Goal: Task Accomplishment & Management: Complete application form

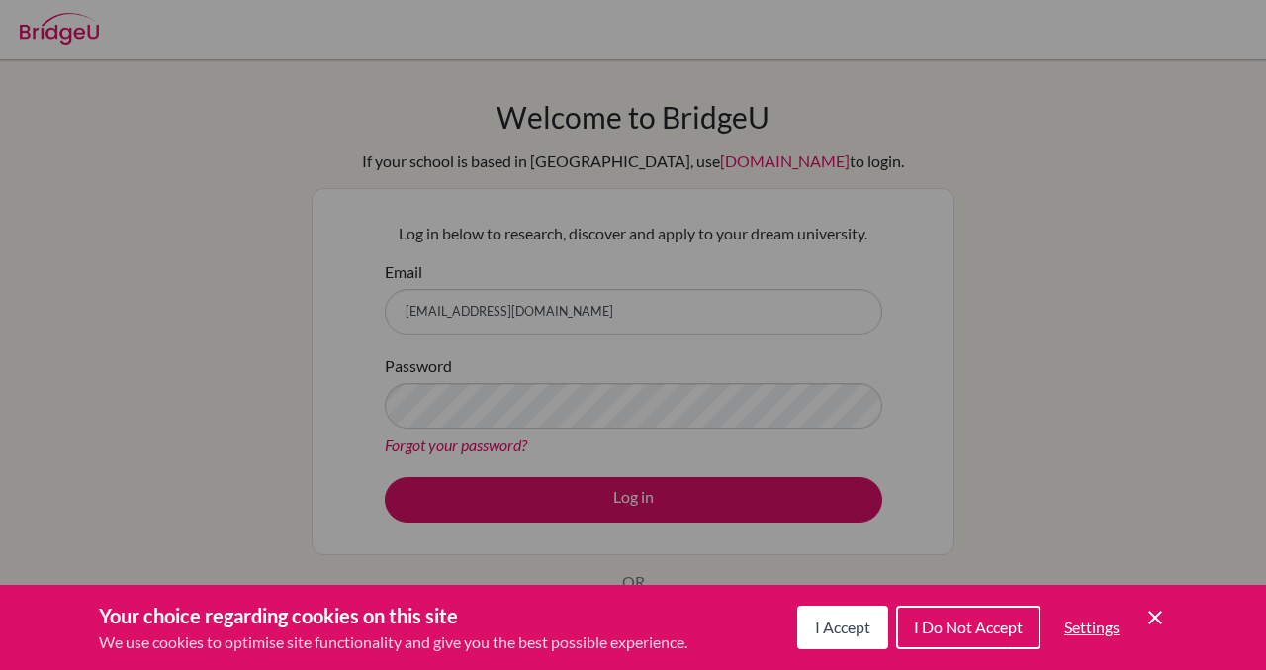
click at [465, 105] on div "Cookie Preferences" at bounding box center [633, 335] width 1266 height 670
click at [1154, 622] on icon "Cookie Control Close Icon" at bounding box center [1156, 617] width 24 height 24
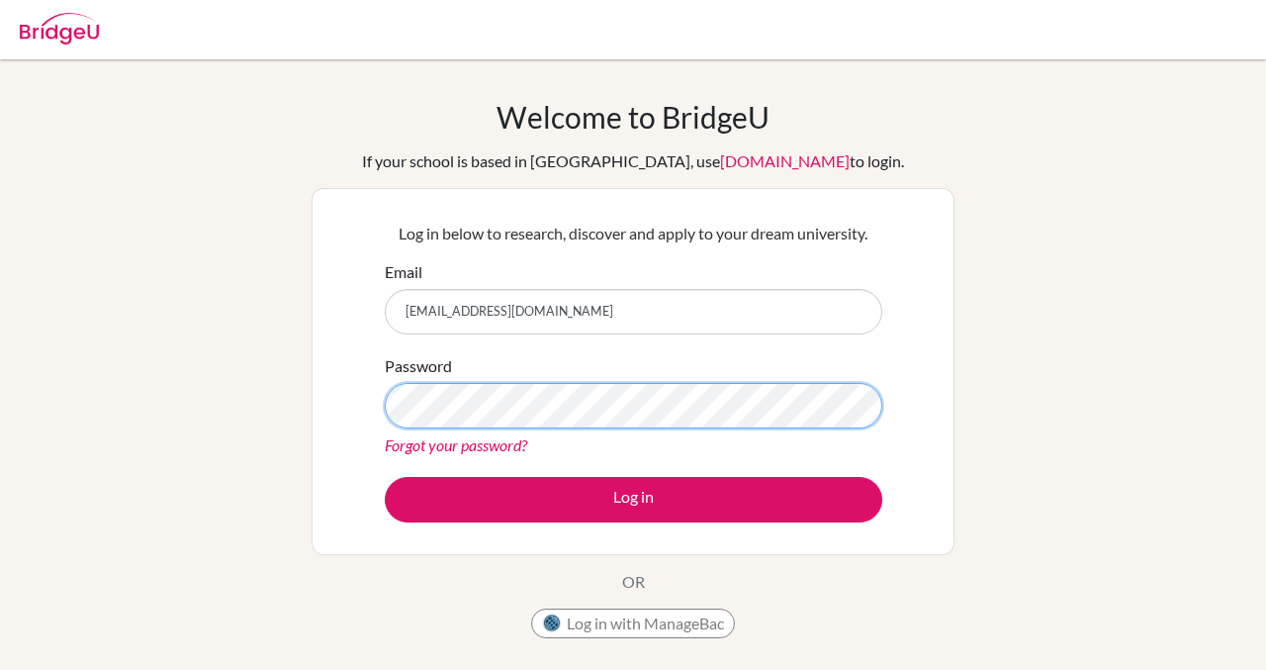
click at [385, 477] on button "Log in" at bounding box center [634, 500] width 498 height 46
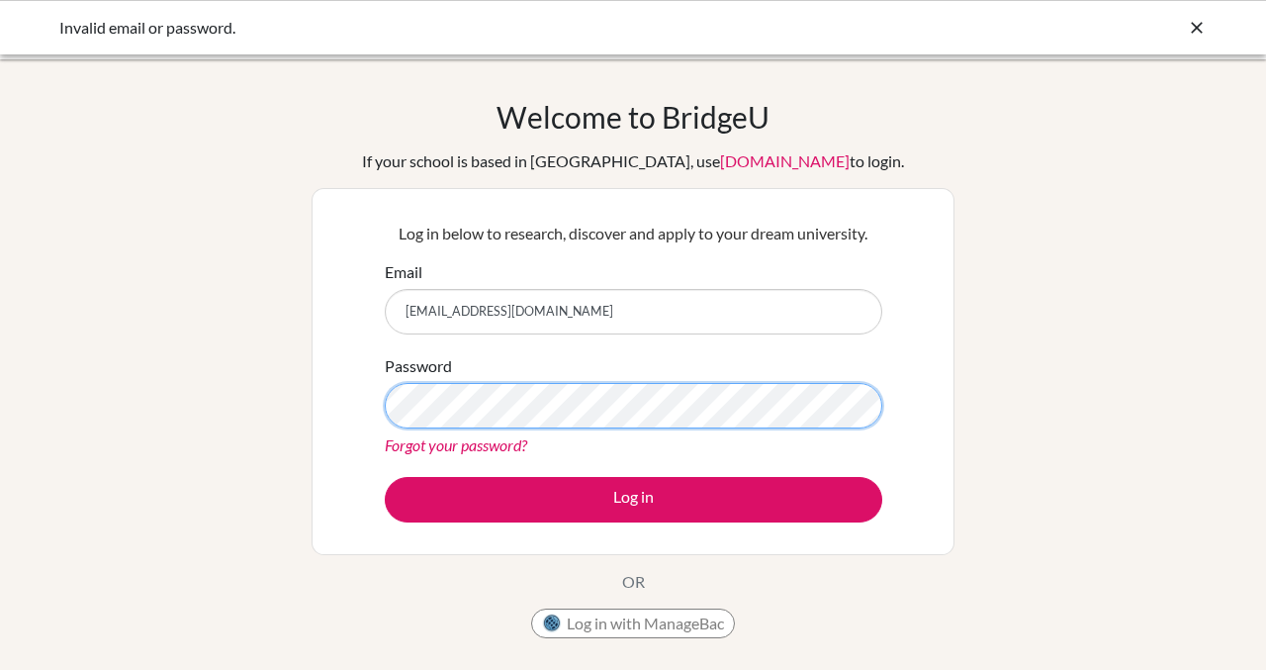
click at [385, 477] on button "Log in" at bounding box center [634, 500] width 498 height 46
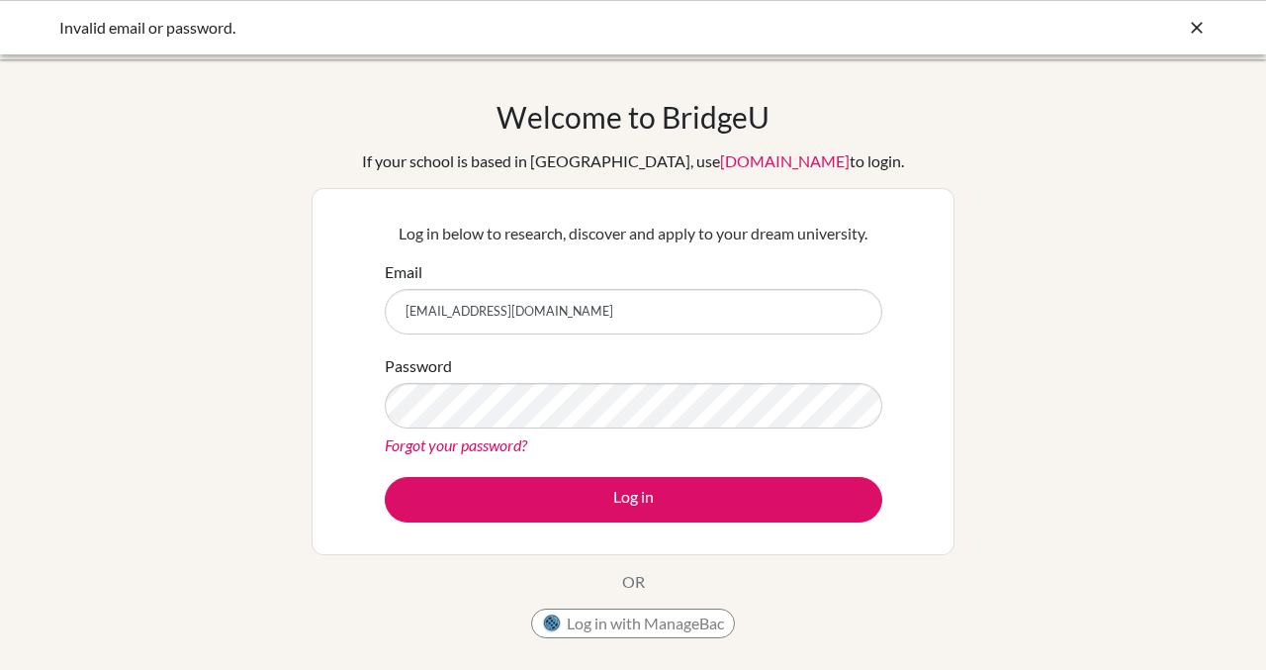
click at [1191, 34] on icon at bounding box center [1197, 28] width 20 height 20
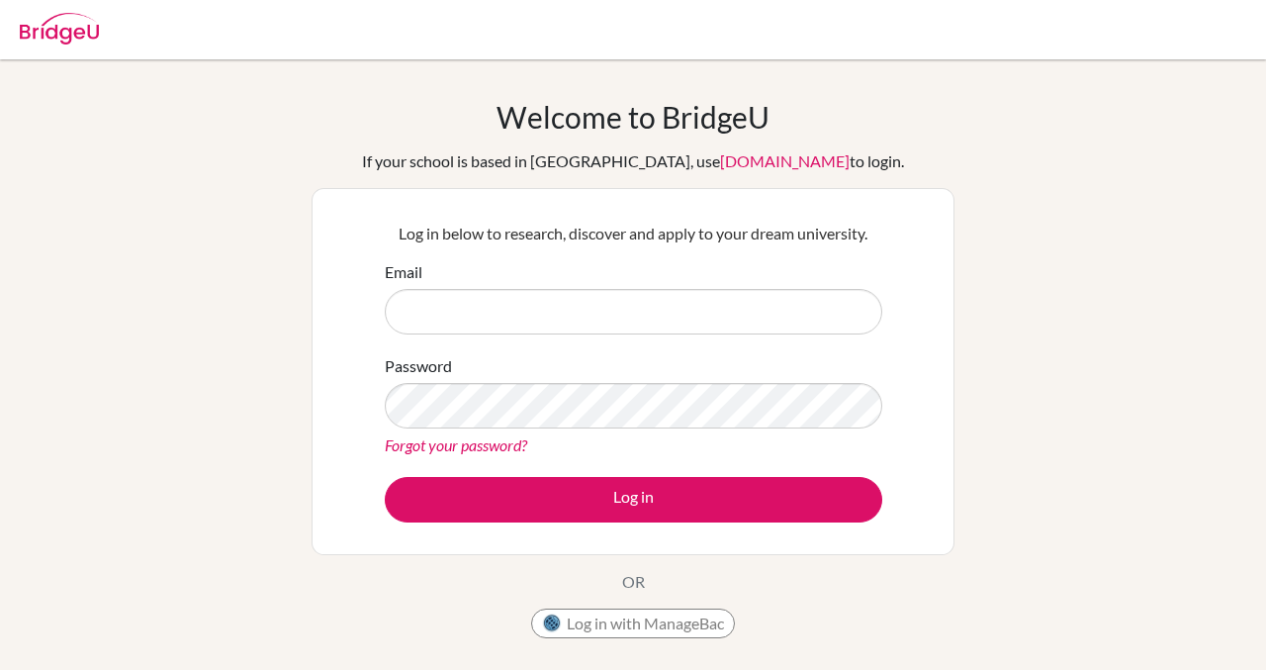
click at [735, 313] on input "Email" at bounding box center [634, 312] width 498 height 46
click at [737, 314] on input "Email" at bounding box center [634, 312] width 498 height 46
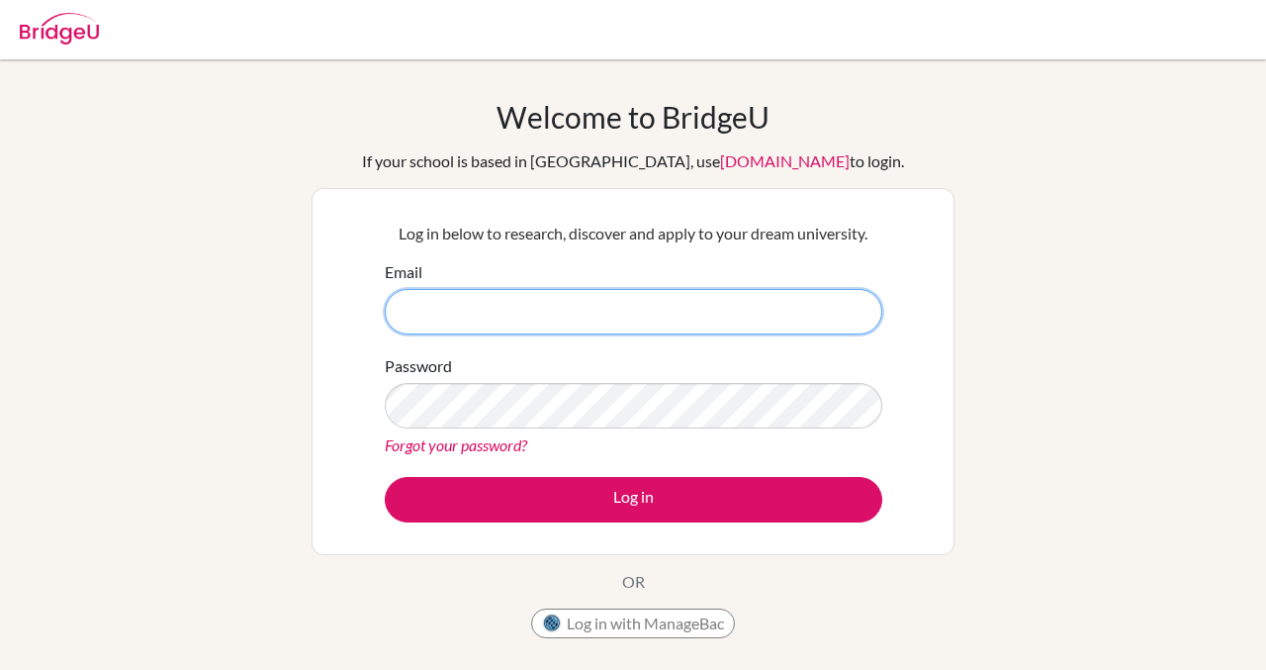
click at [440, 316] on input "Email" at bounding box center [634, 312] width 498 height 46
type input "[EMAIL_ADDRESS][DOMAIN_NAME]"
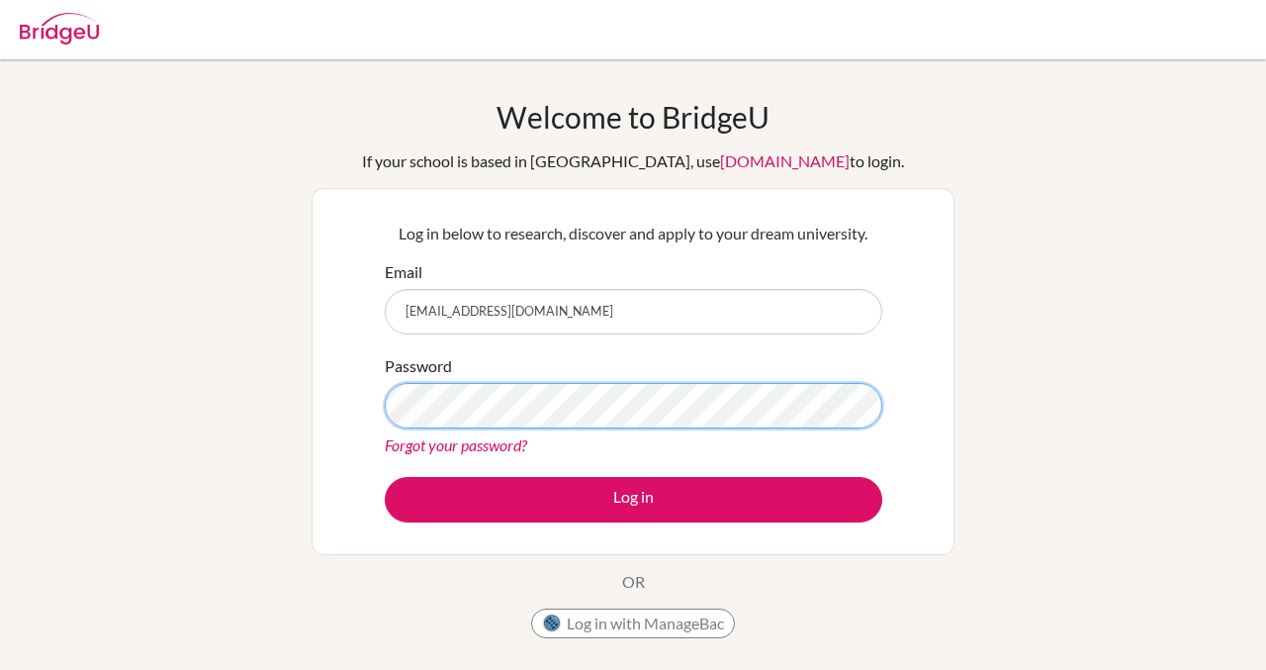
click at [385, 477] on button "Log in" at bounding box center [634, 500] width 498 height 46
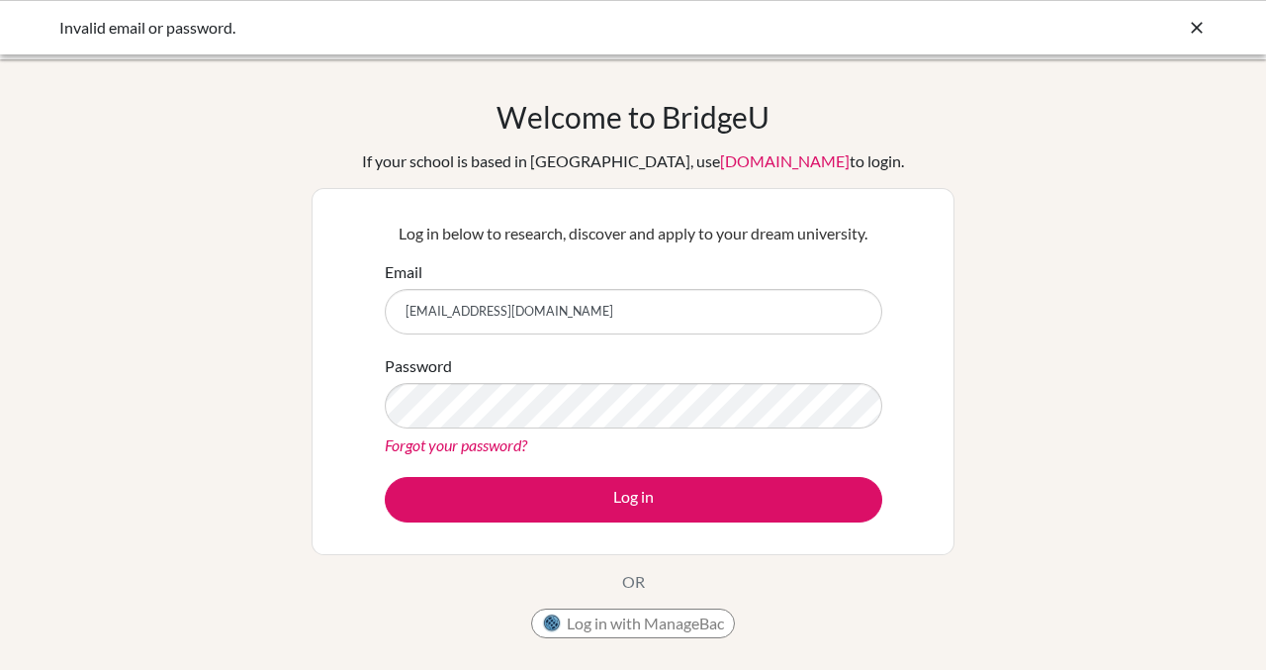
click at [475, 440] on link "Forgot your password?" at bounding box center [456, 444] width 142 height 19
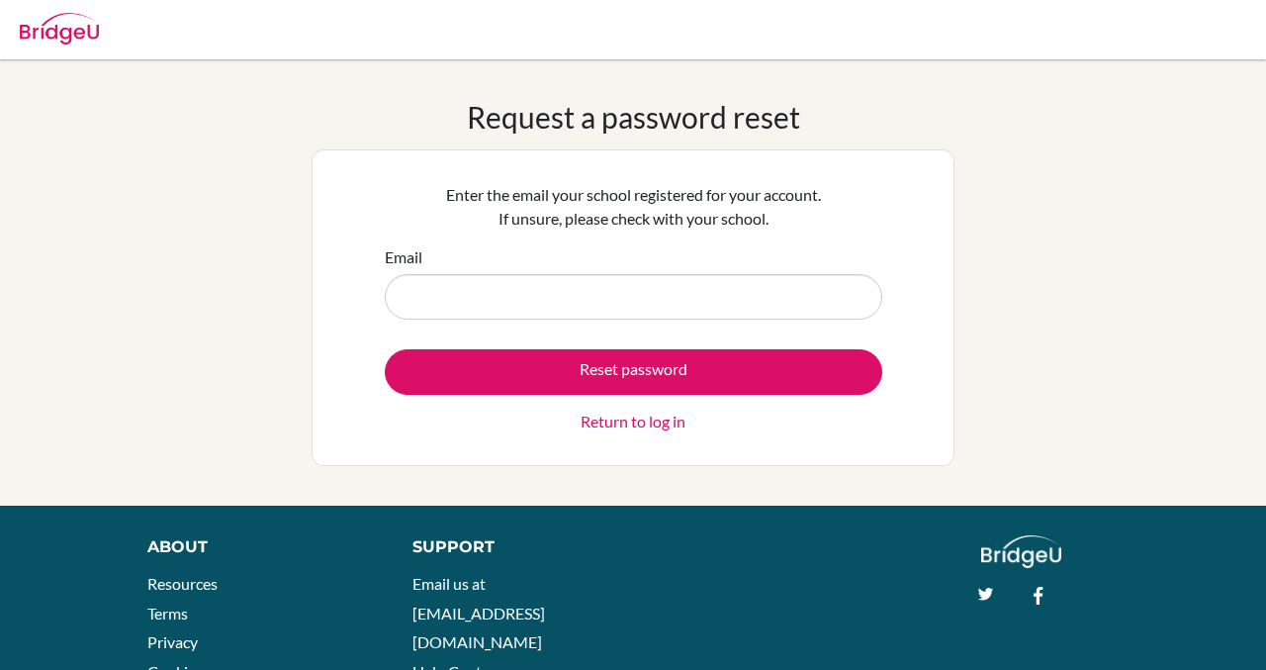
click at [514, 310] on input "Email" at bounding box center [634, 297] width 498 height 46
type input "[EMAIL_ADDRESS][DOMAIN_NAME]"
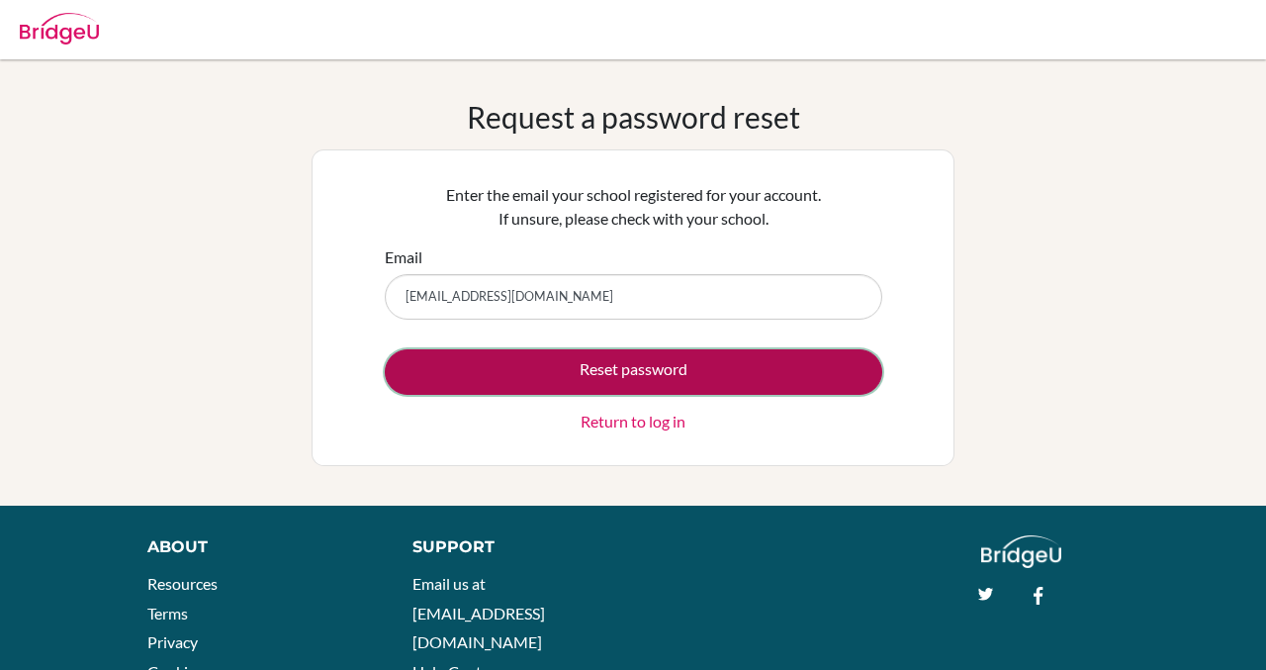
click at [546, 362] on button "Reset password" at bounding box center [634, 372] width 498 height 46
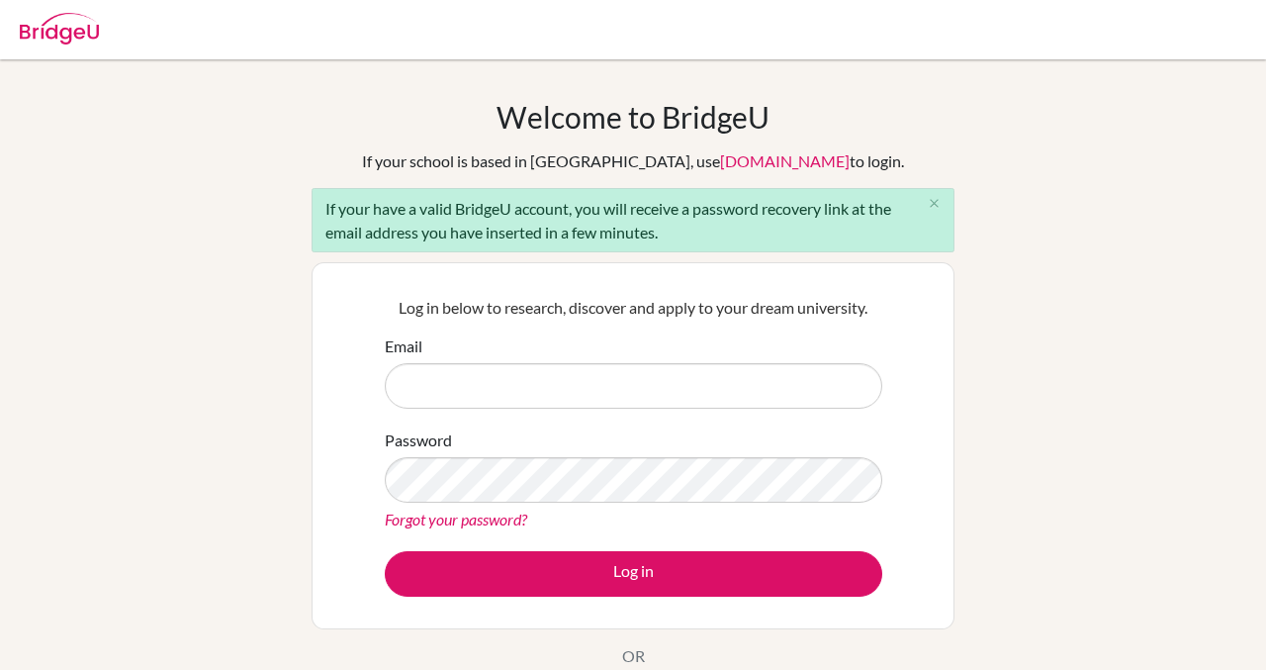
click at [542, 376] on input "Email" at bounding box center [634, 386] width 498 height 46
type input "[EMAIL_ADDRESS][DOMAIN_NAME]"
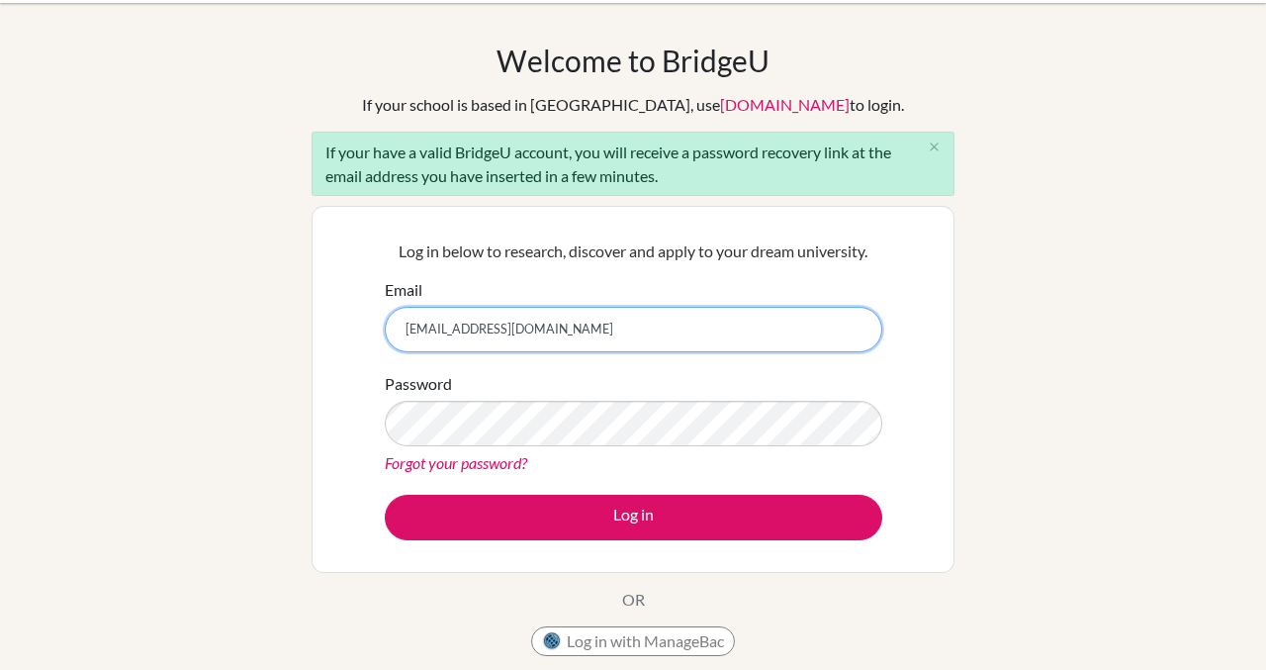
scroll to position [58, 0]
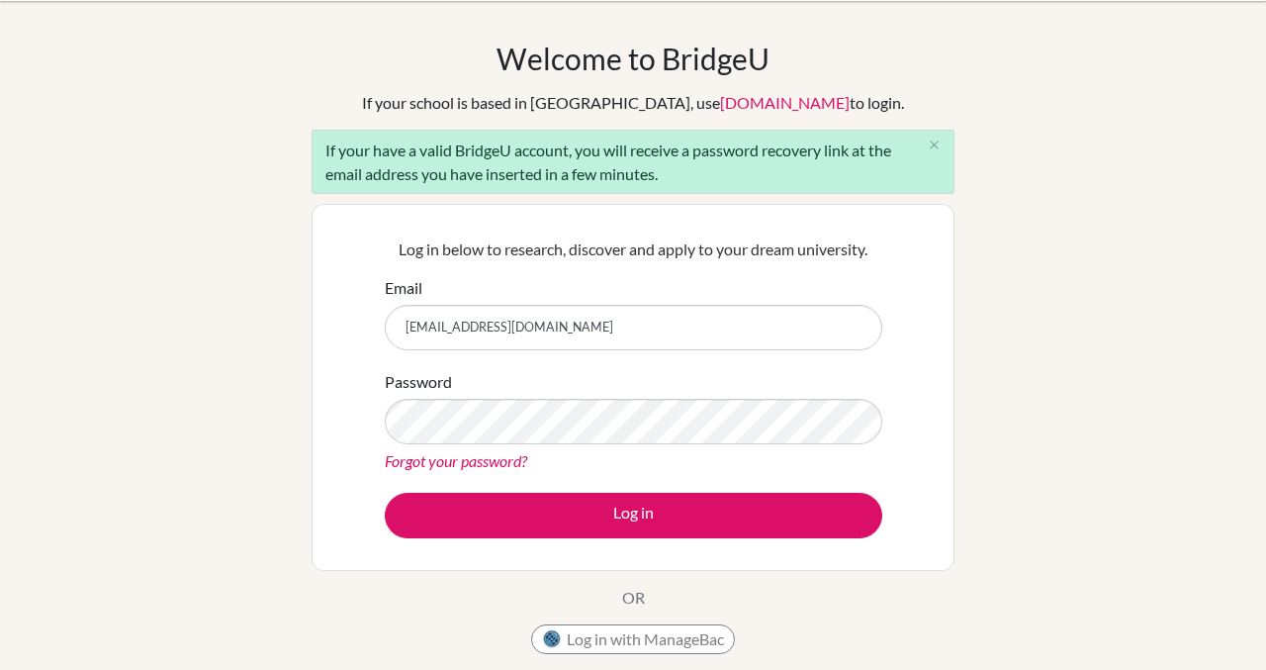
click at [475, 461] on link "Forgot your password?" at bounding box center [456, 460] width 142 height 19
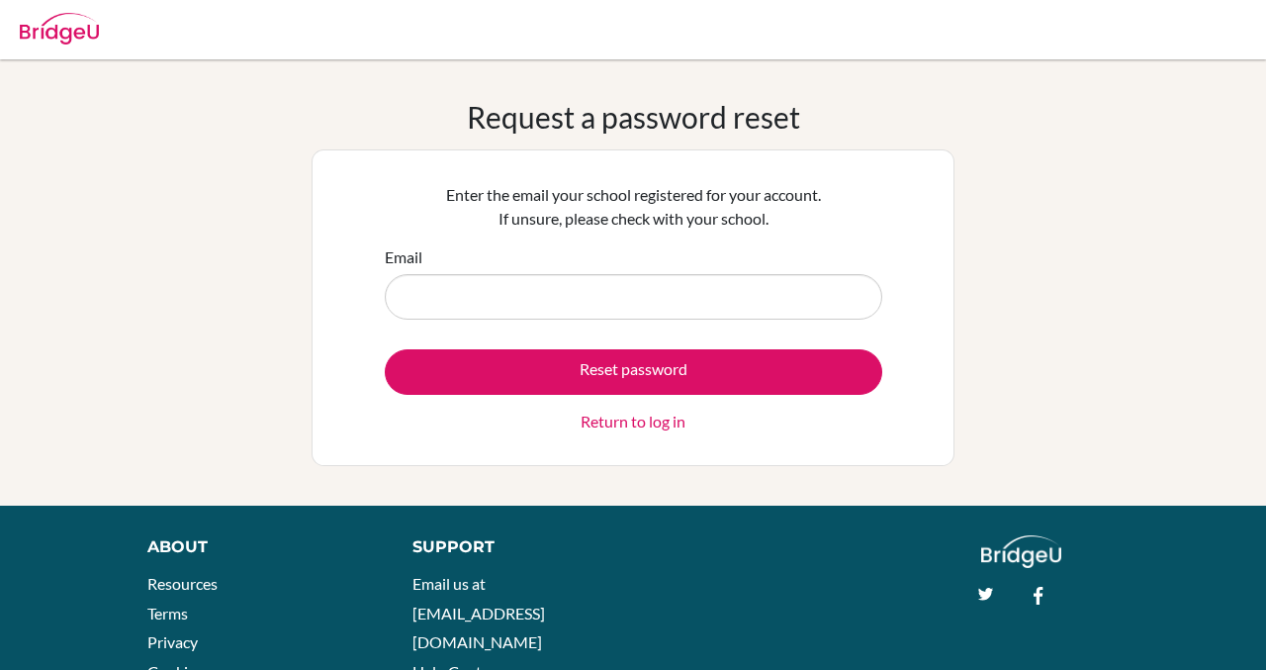
click at [570, 289] on input "Email" at bounding box center [634, 297] width 498 height 46
type input "[EMAIL_ADDRESS][DOMAIN_NAME]"
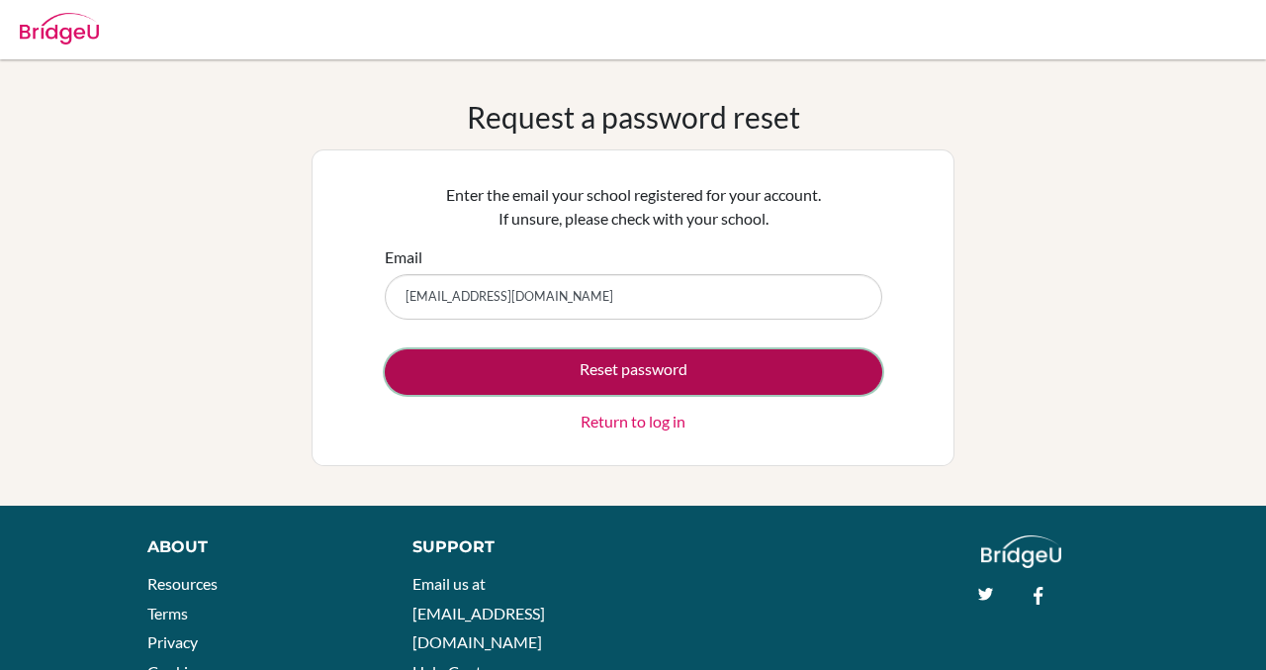
click at [593, 368] on button "Reset password" at bounding box center [634, 372] width 498 height 46
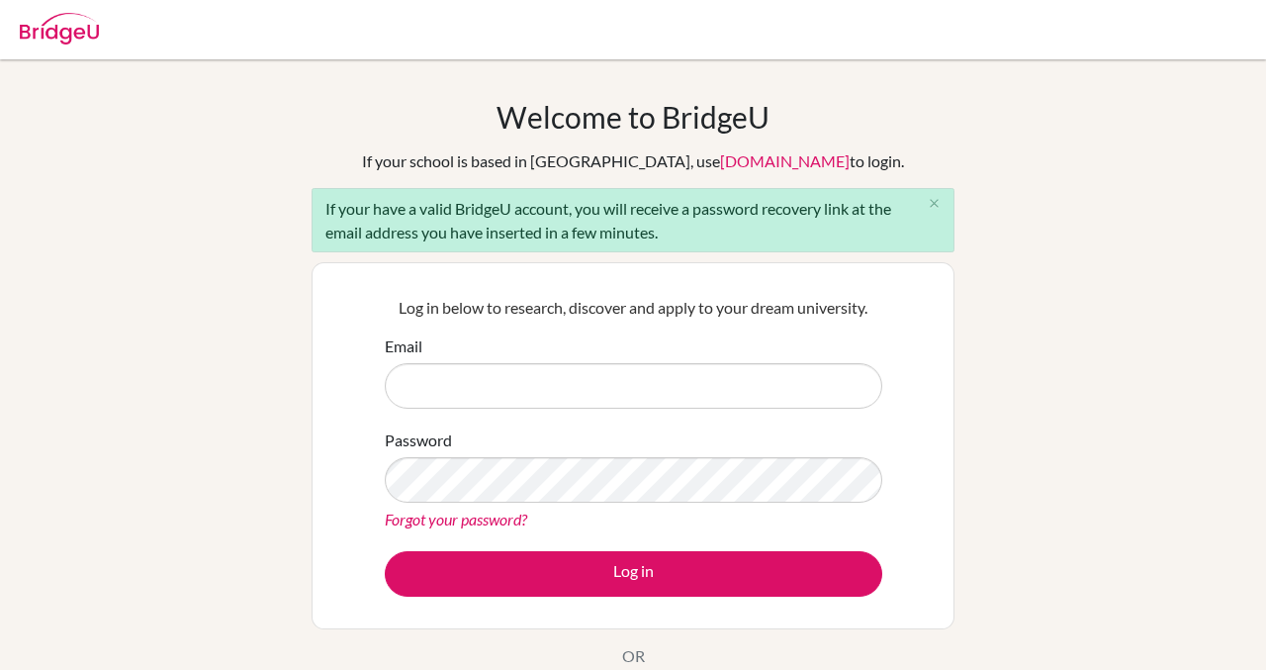
click at [575, 389] on input "Email" at bounding box center [634, 386] width 498 height 46
type input "katebroughton23@gmail.com"
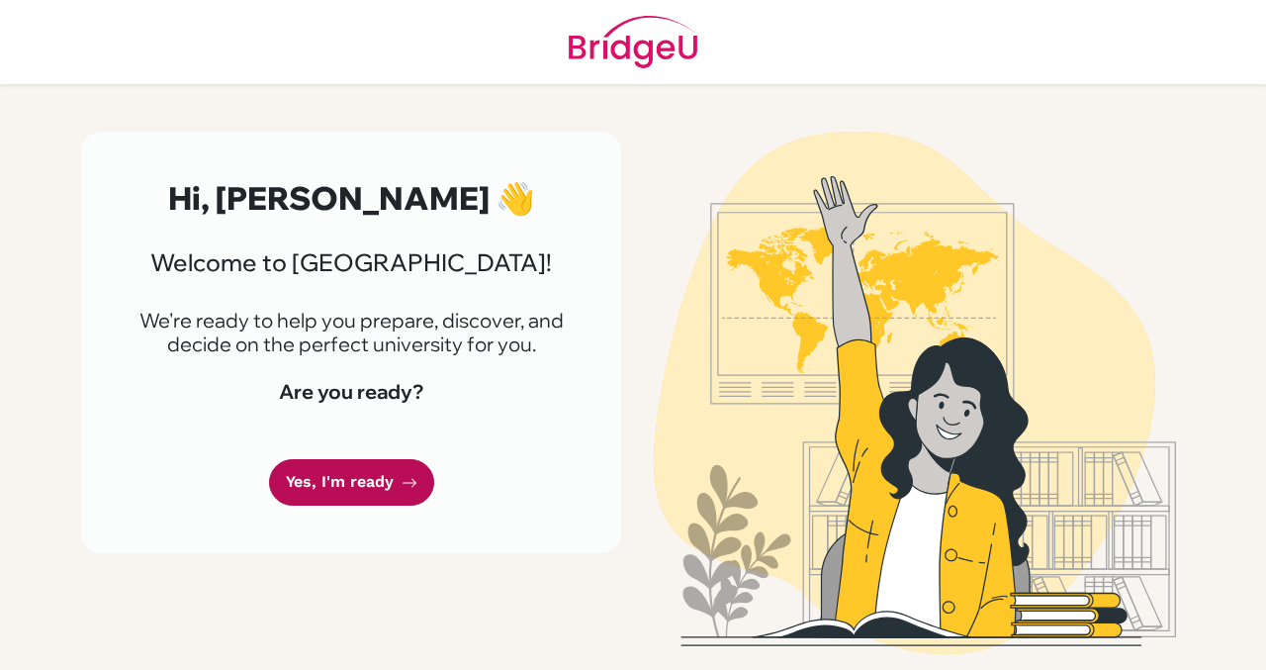
click at [368, 479] on link "Yes, I'm ready" at bounding box center [351, 482] width 165 height 46
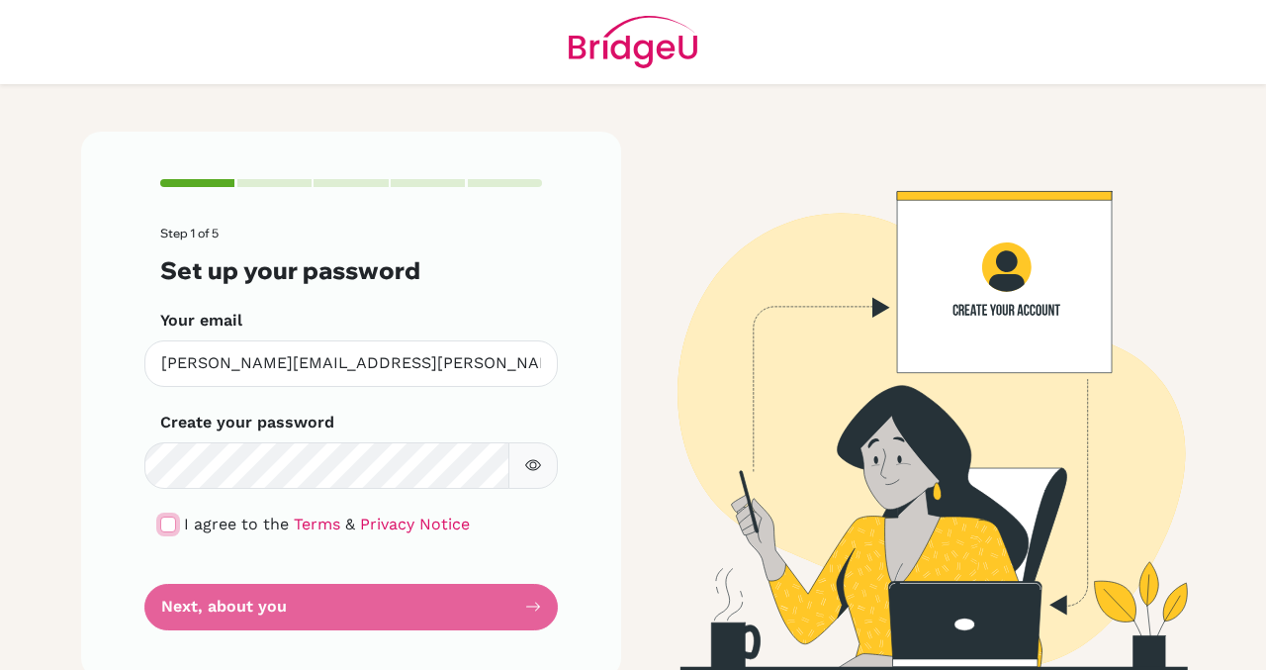
click at [161, 530] on input "checkbox" at bounding box center [168, 524] width 16 height 16
checkbox input "true"
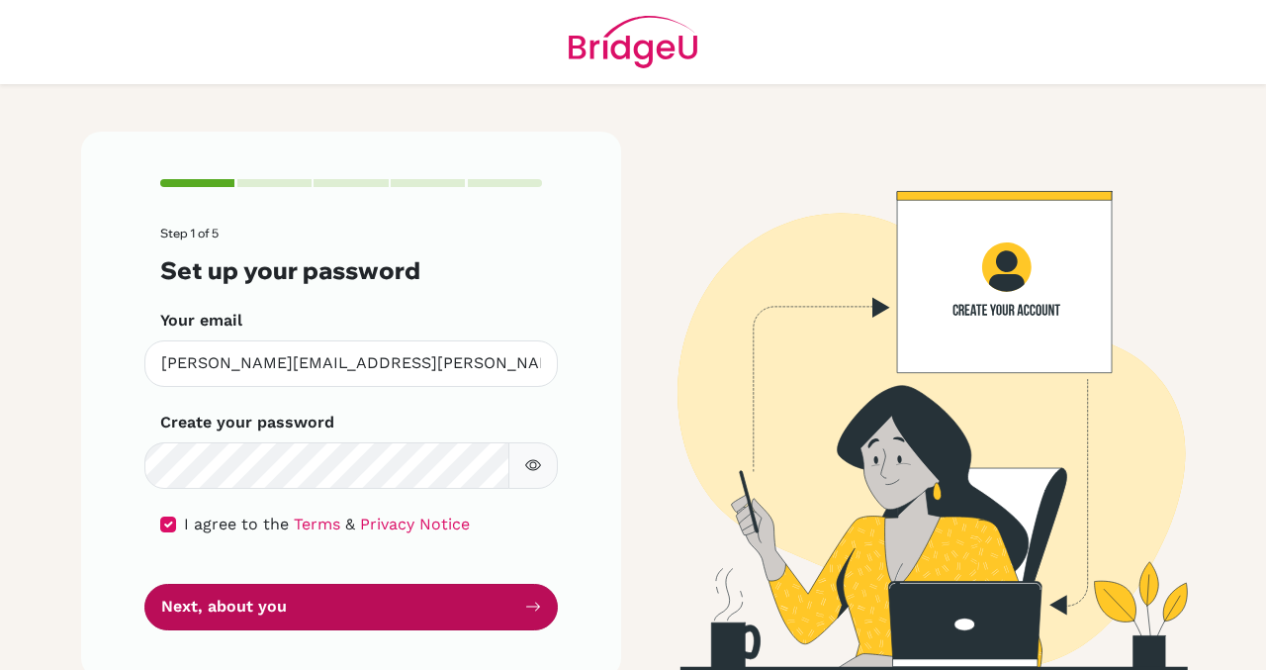
click at [365, 612] on button "Next, about you" at bounding box center [351, 607] width 414 height 46
